Goal: Information Seeking & Learning: Check status

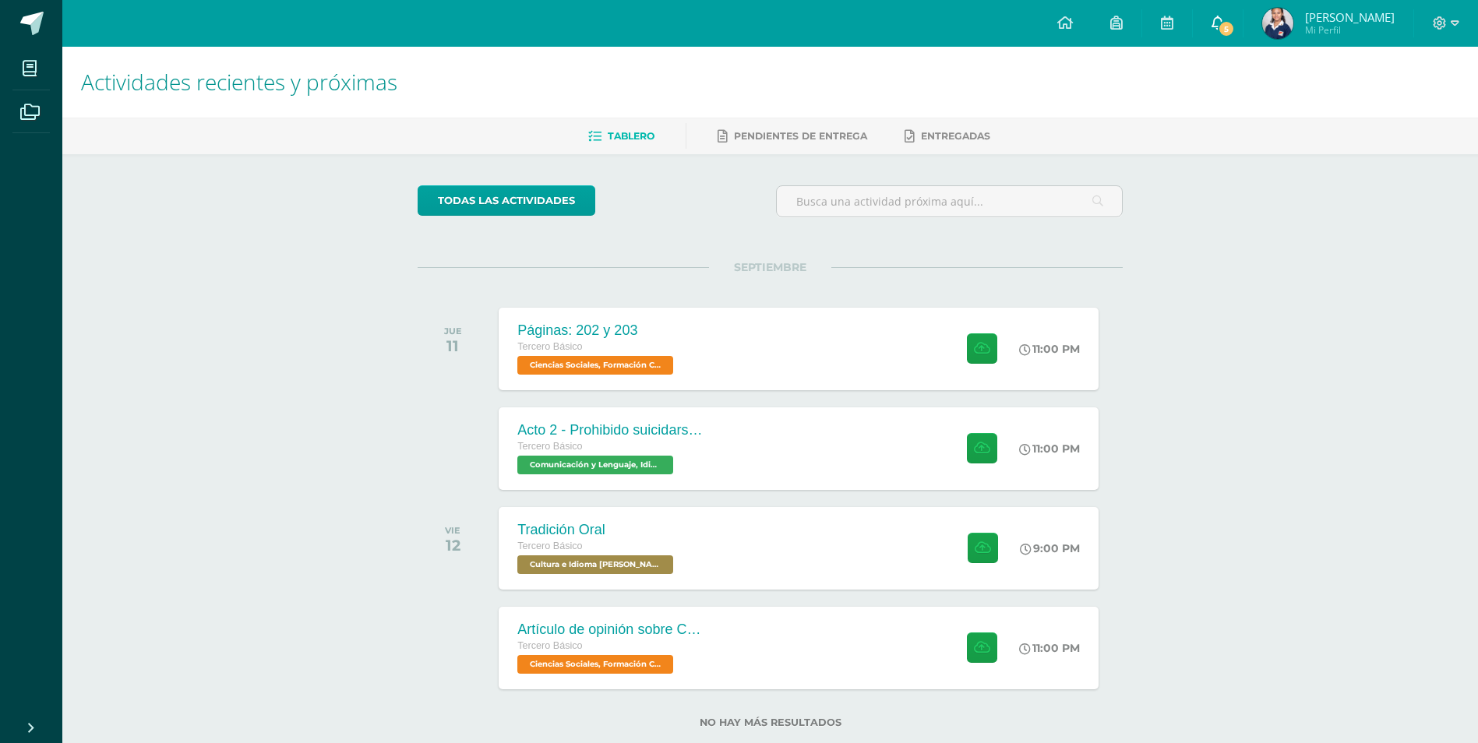
click at [1242, 18] on link "5" at bounding box center [1218, 23] width 50 height 47
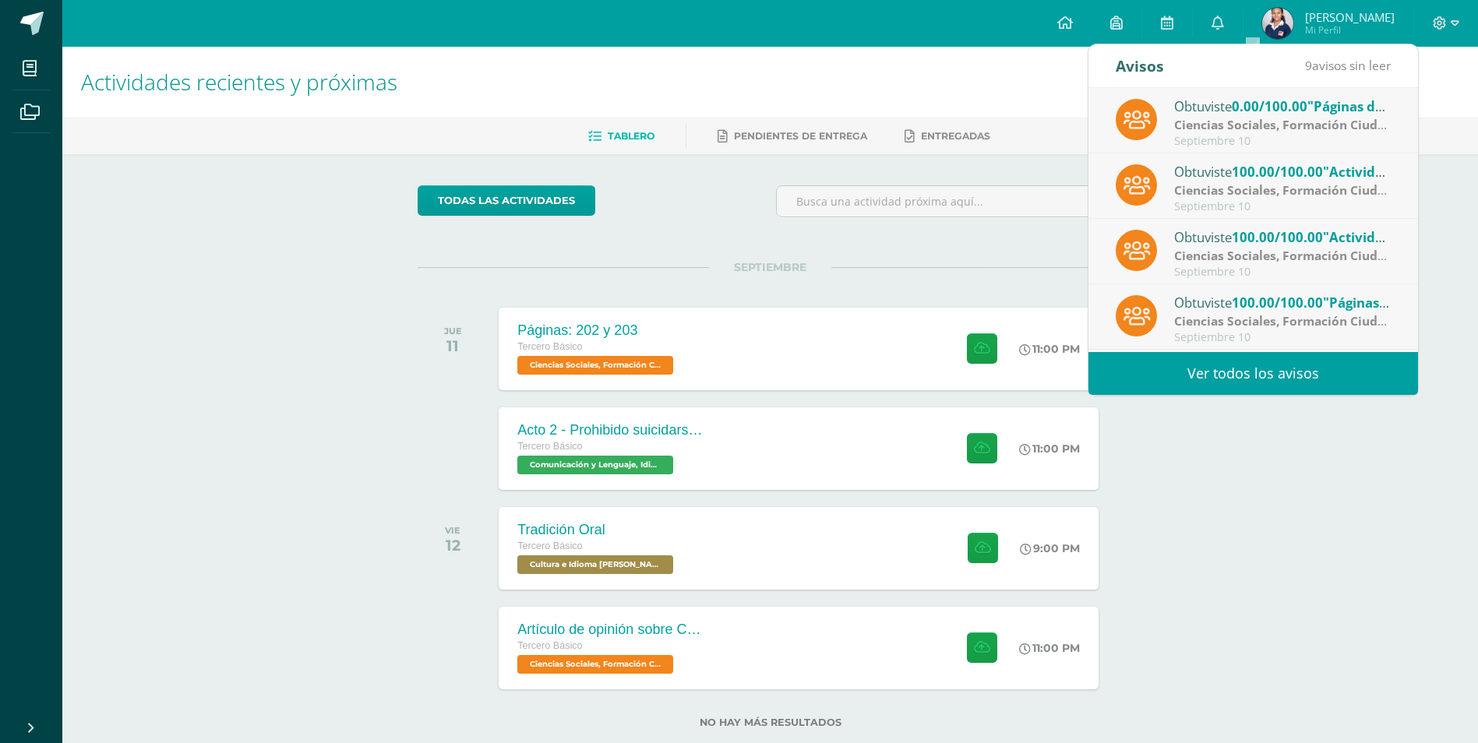
click at [1235, 140] on div "Septiembre 10" at bounding box center [1282, 141] width 217 height 13
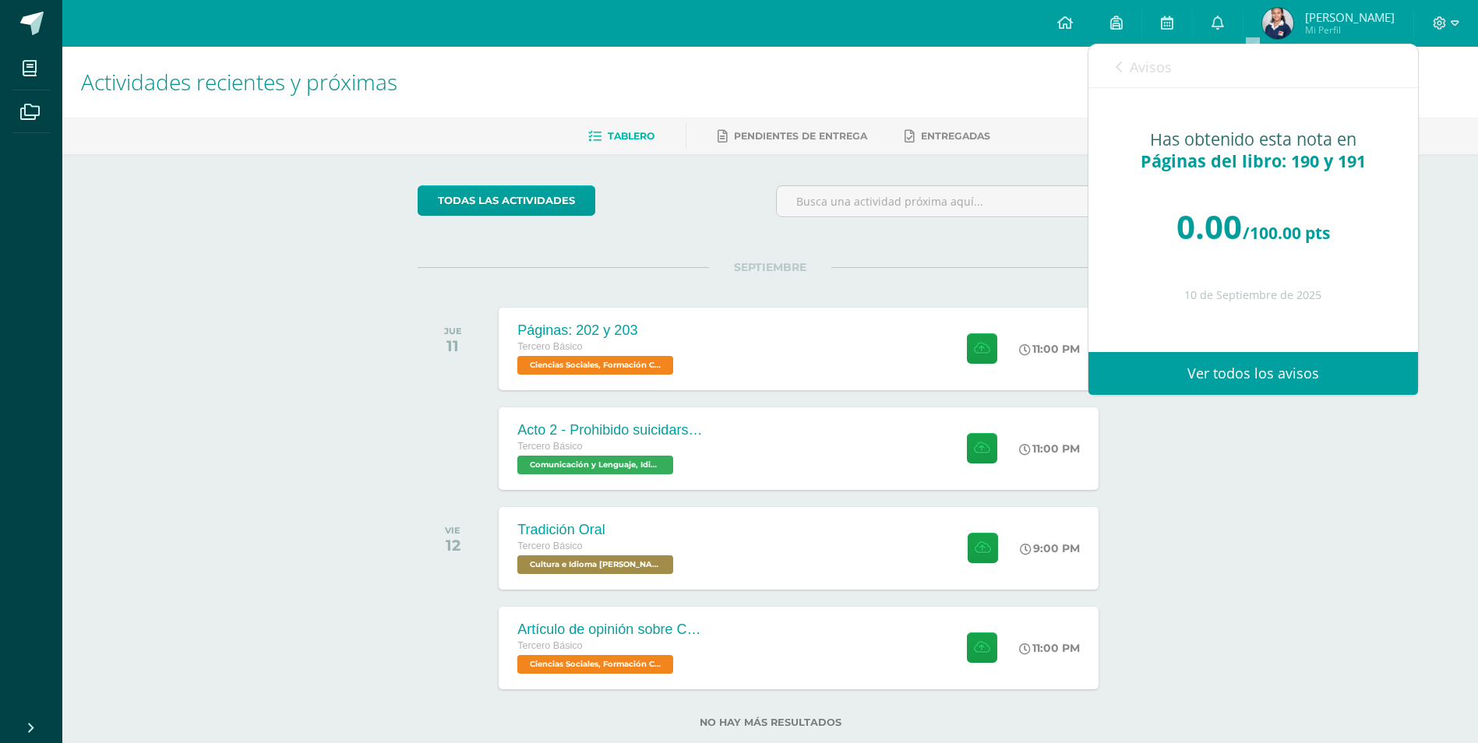
click at [1110, 58] on div "Avisos 8 avisos sin leer Avisos" at bounding box center [1253, 66] width 330 height 44
click at [1120, 64] on icon at bounding box center [1119, 67] width 6 height 12
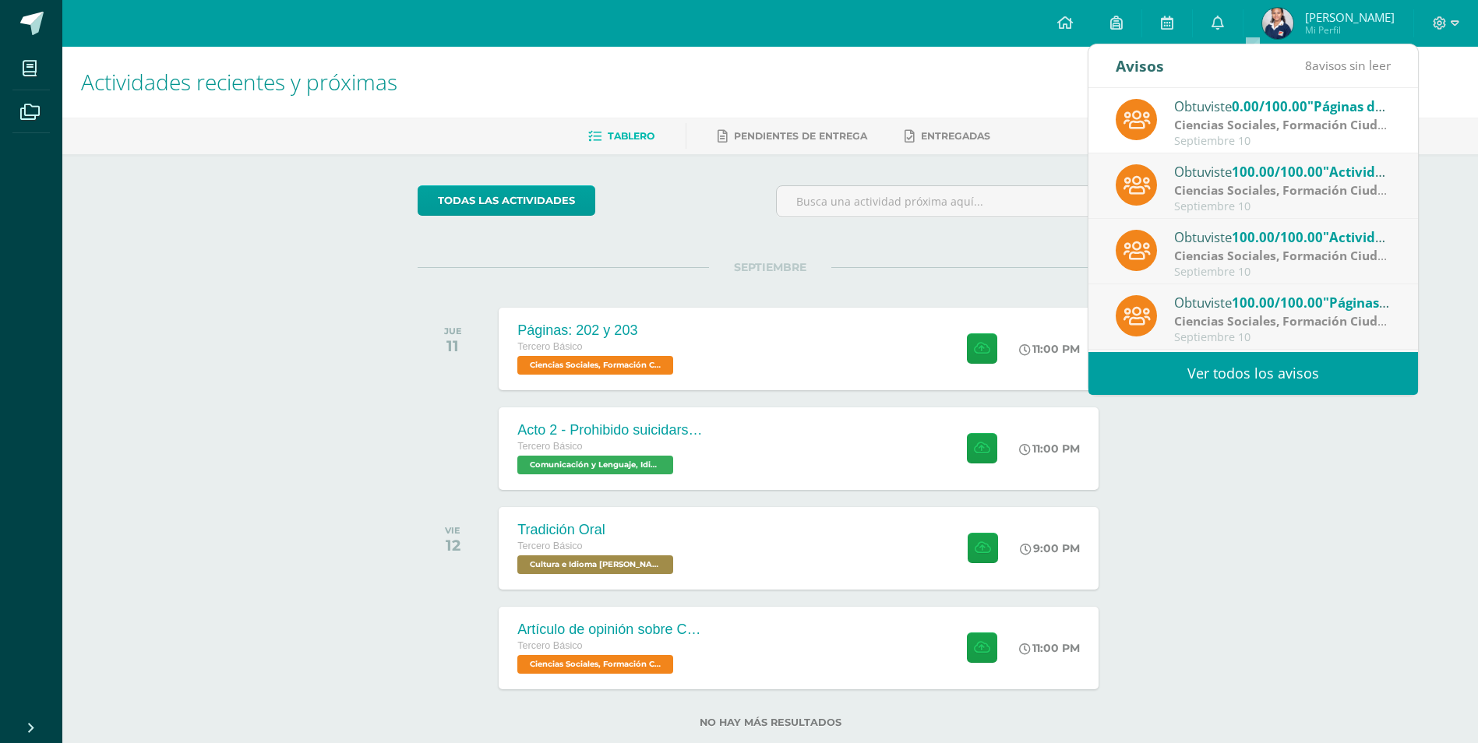
click at [1197, 178] on div "Obtuviste 100.00/100.00 "Actividades: Conflicto Armado Interno" en Ciencias Soc…" at bounding box center [1282, 171] width 217 height 20
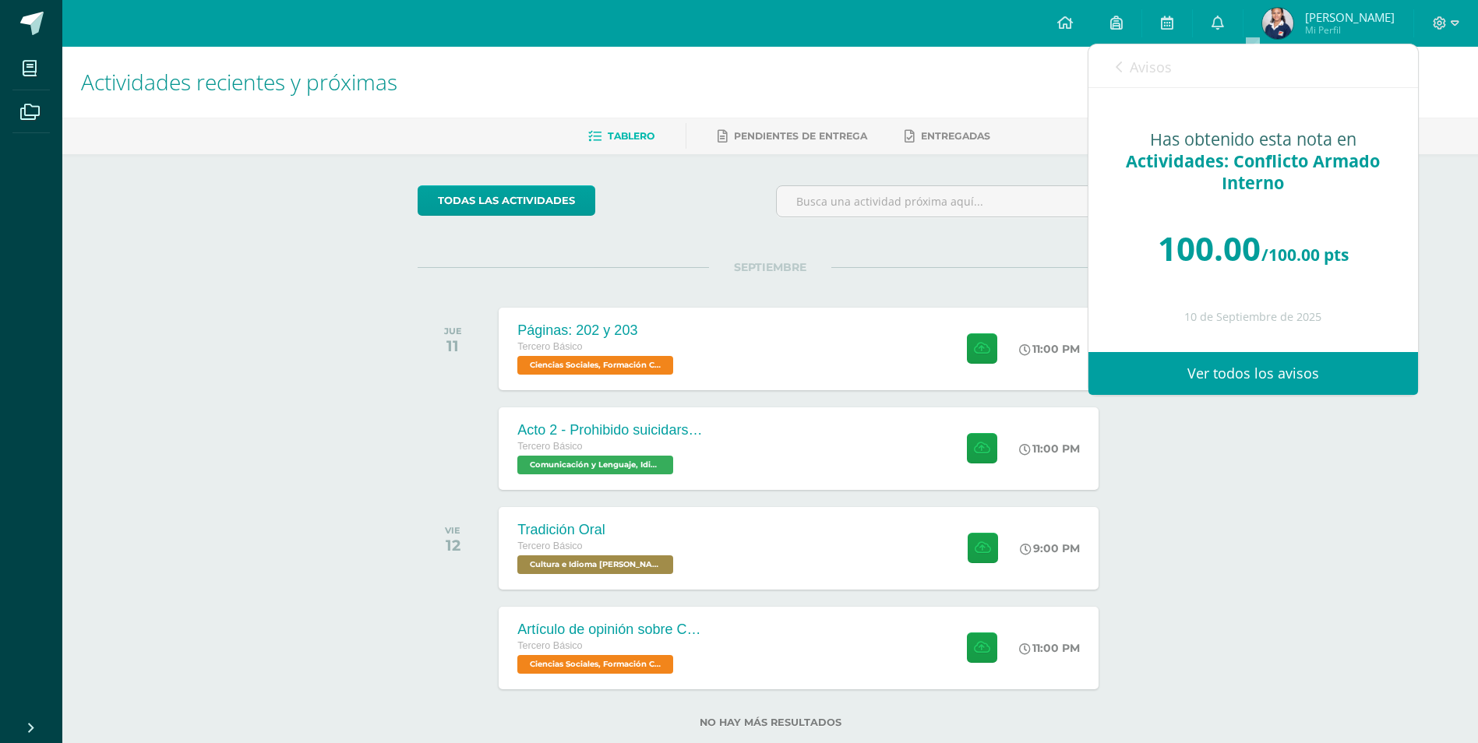
click at [1137, 50] on link "Avisos" at bounding box center [1144, 66] width 56 height 44
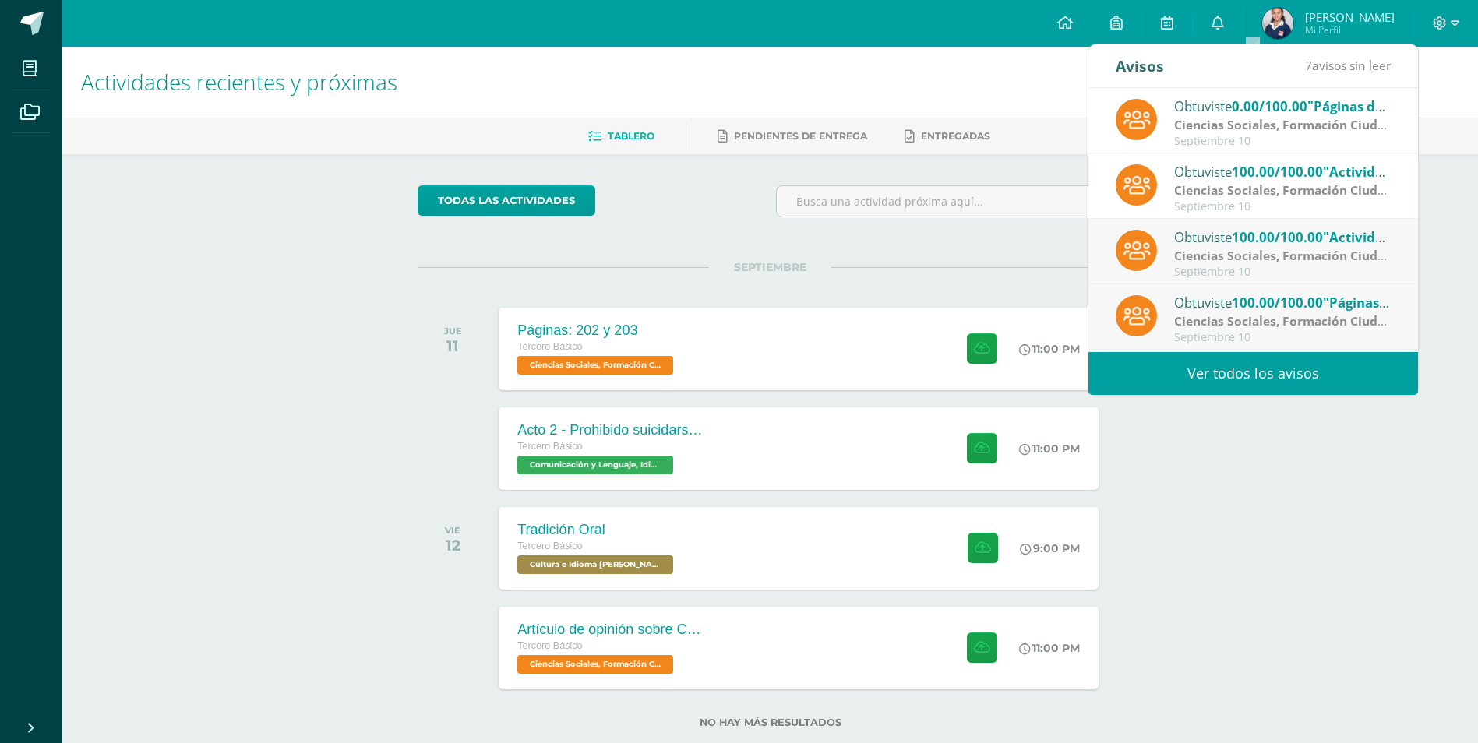
click at [1221, 249] on strong "Ciencias Sociales, Formación Ciudadana e Interculturalidad" at bounding box center [1352, 255] width 357 height 17
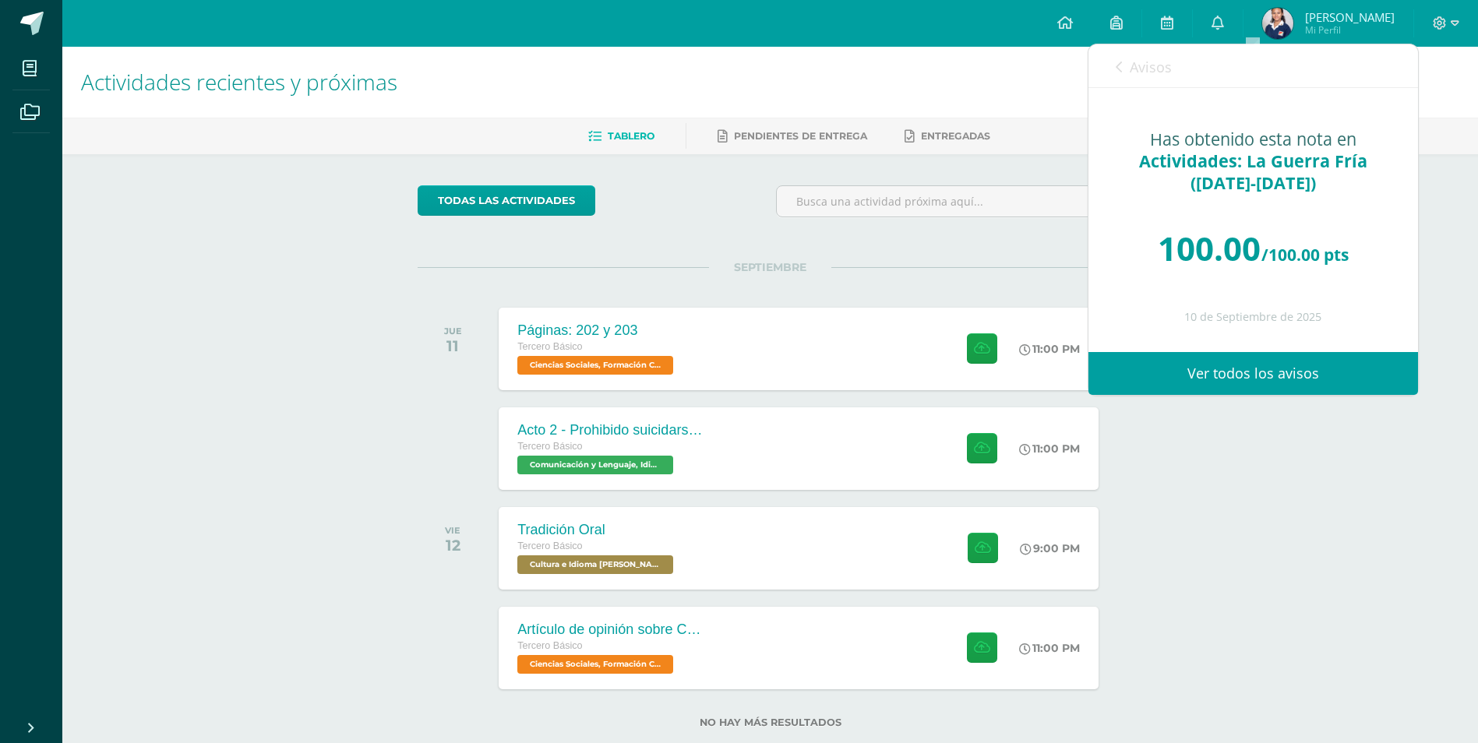
click at [1134, 69] on span "Avisos" at bounding box center [1151, 67] width 42 height 19
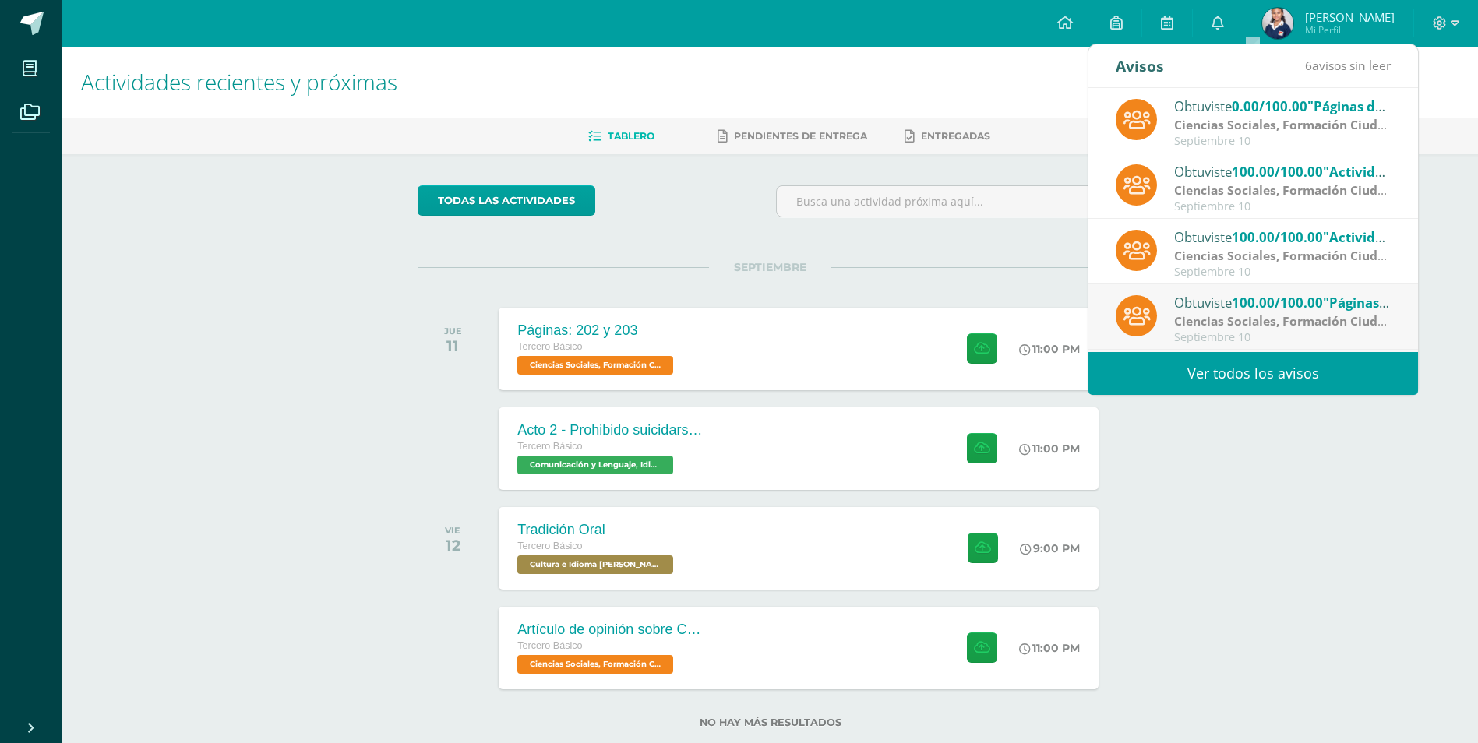
click at [1196, 294] on div "Obtuviste 100.00/100.00 "Páginas del libro: 180 y 181" en Ciencias Sociales, Fo…" at bounding box center [1282, 302] width 217 height 20
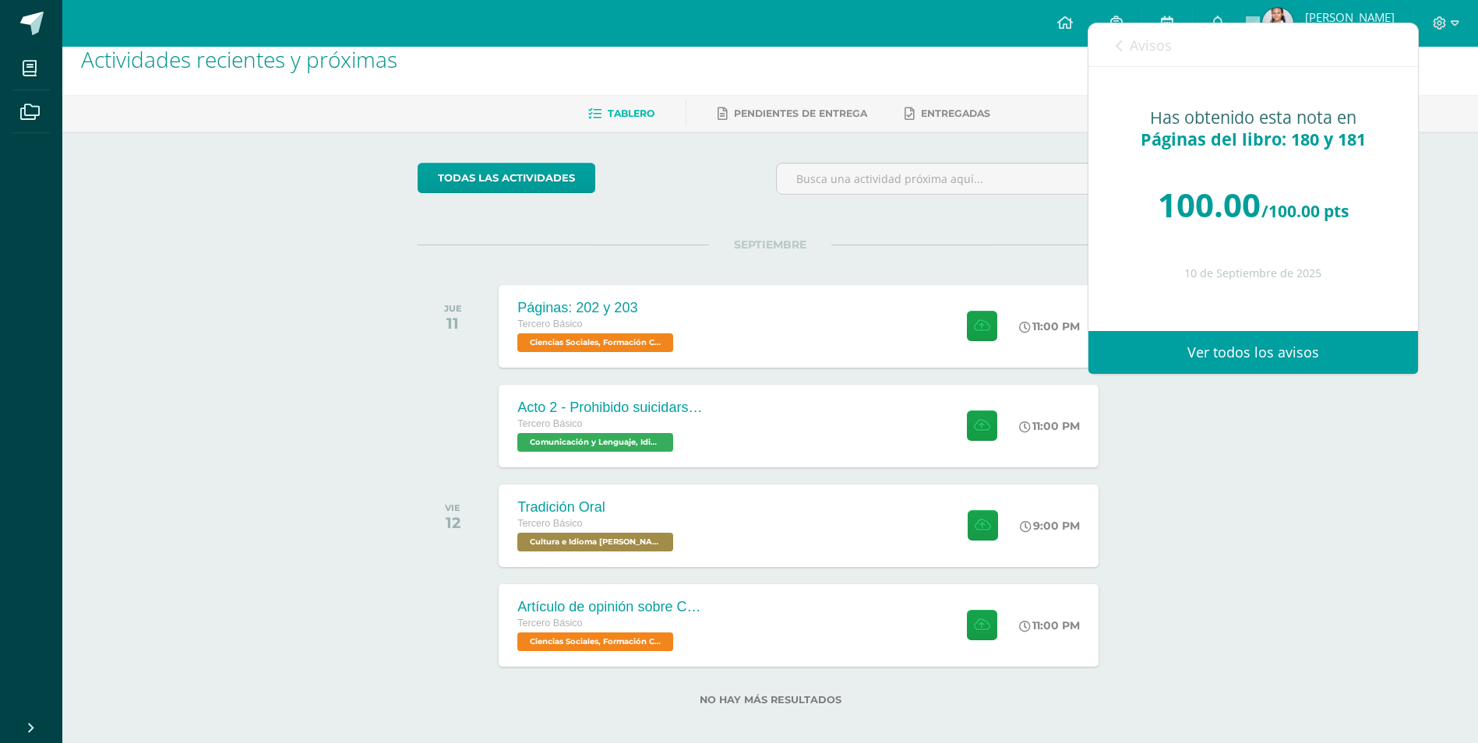
scroll to position [35, 0]
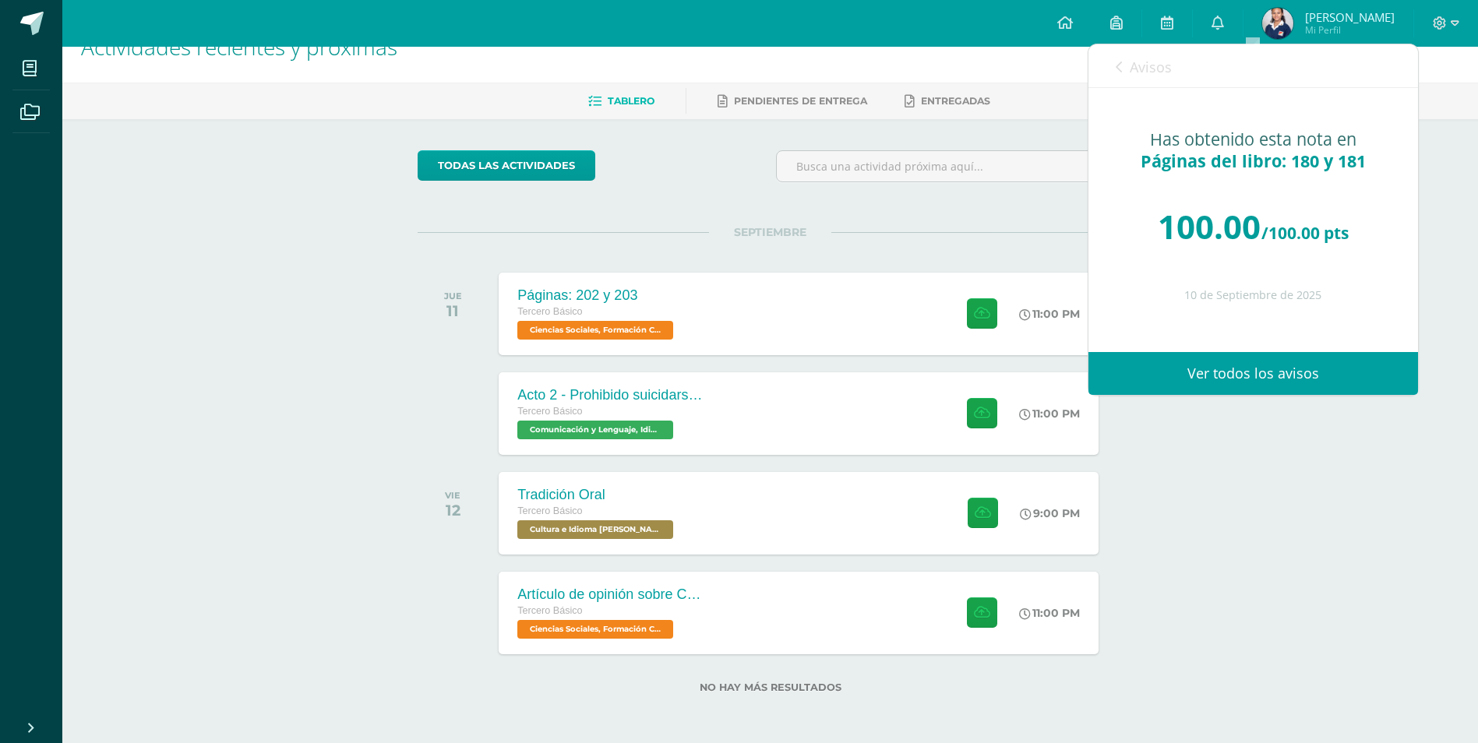
click at [1130, 76] on link "Avisos" at bounding box center [1144, 66] width 56 height 44
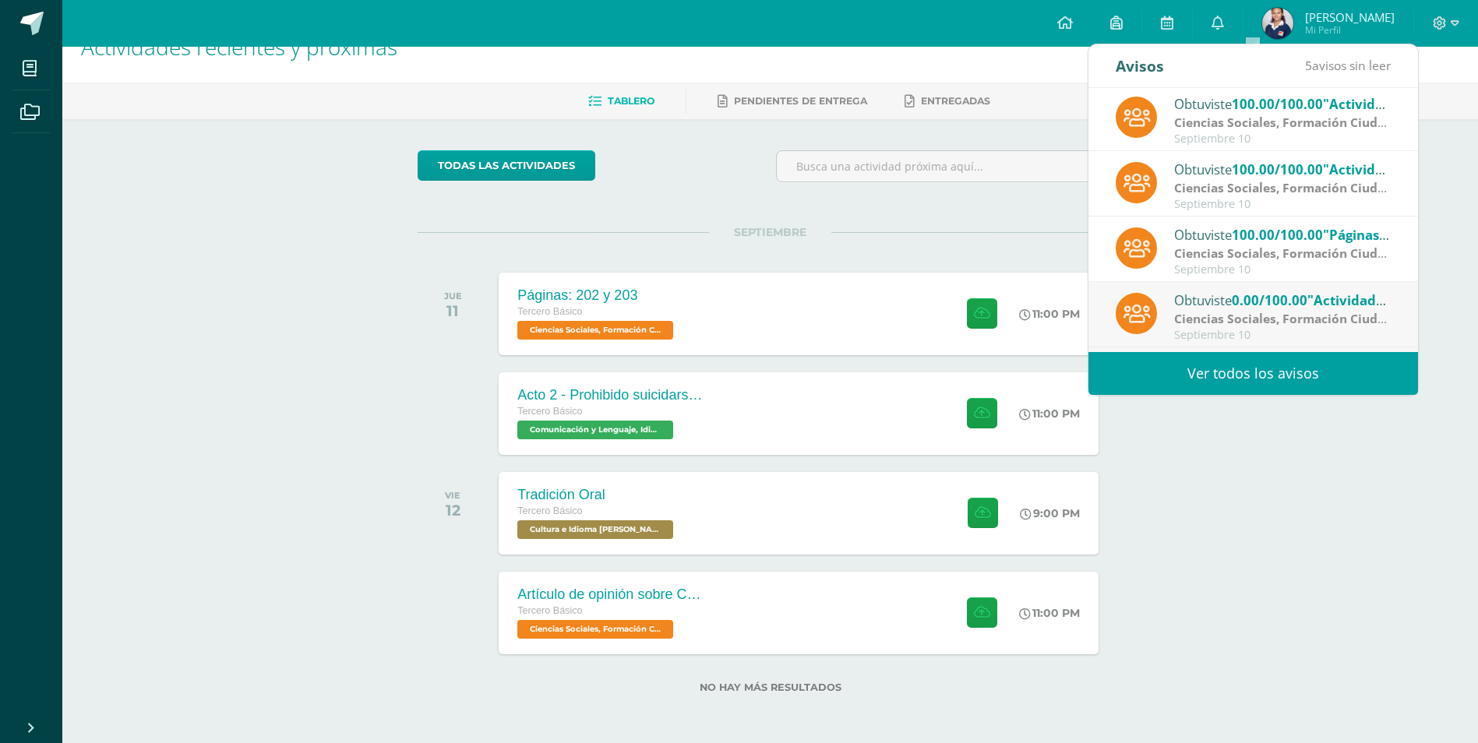
scroll to position [234, 0]
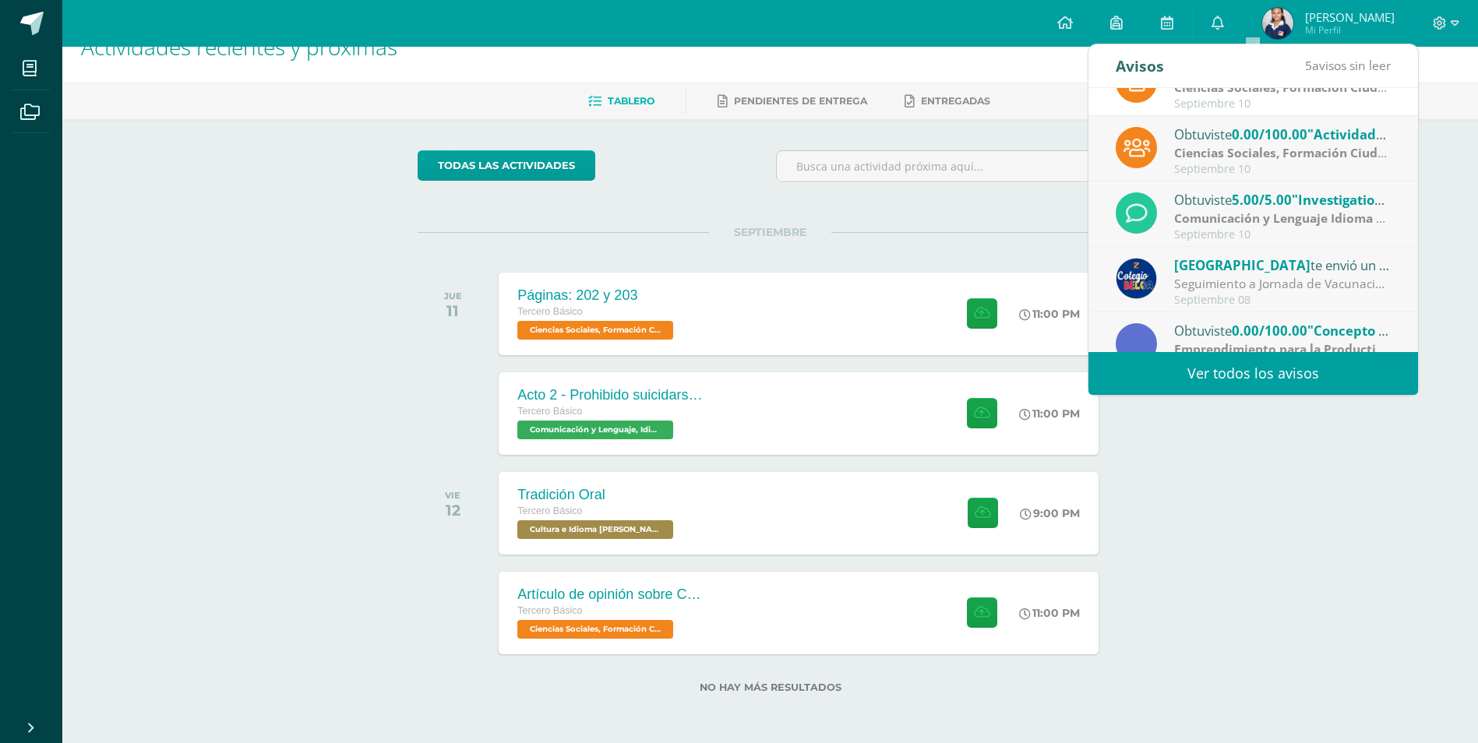
click at [1302, 141] on span "0.00/100.00" at bounding box center [1270, 134] width 76 height 18
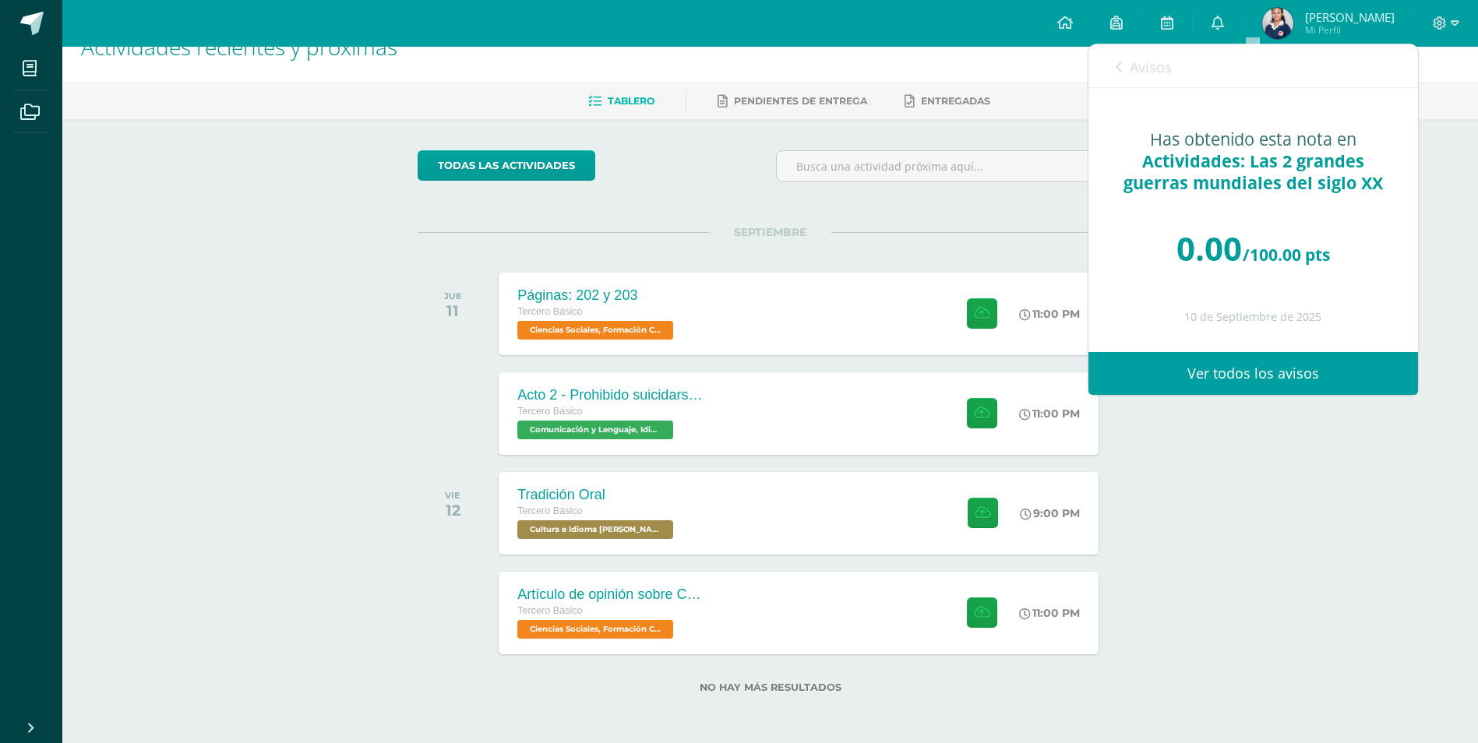
click at [1122, 55] on link "Avisos" at bounding box center [1144, 66] width 56 height 44
